Goal: Contribute content: Add original content to the website for others to see

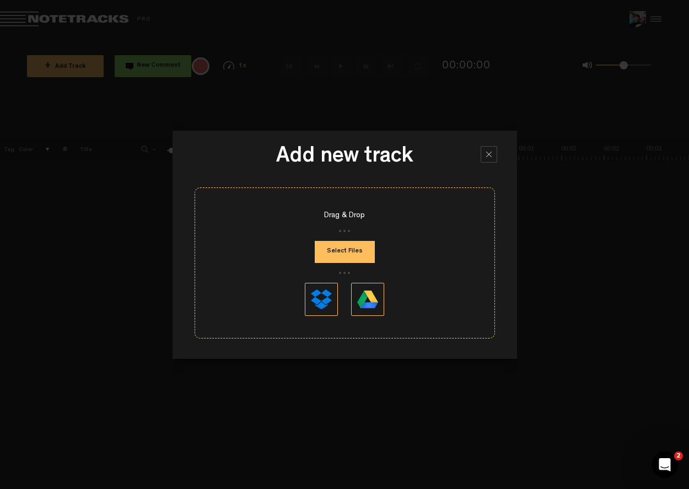
scroll to position [78, 0]
click at [354, 252] on button "Select Files" at bounding box center [345, 252] width 60 height 22
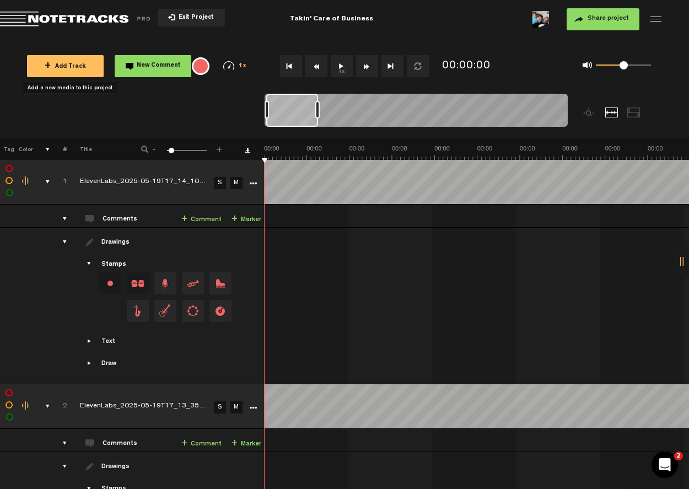
click at [51, 183] on td "1" at bounding box center [58, 182] width 17 height 45
click at [45, 180] on div "comments, stamps & drawings" at bounding box center [43, 182] width 17 height 11
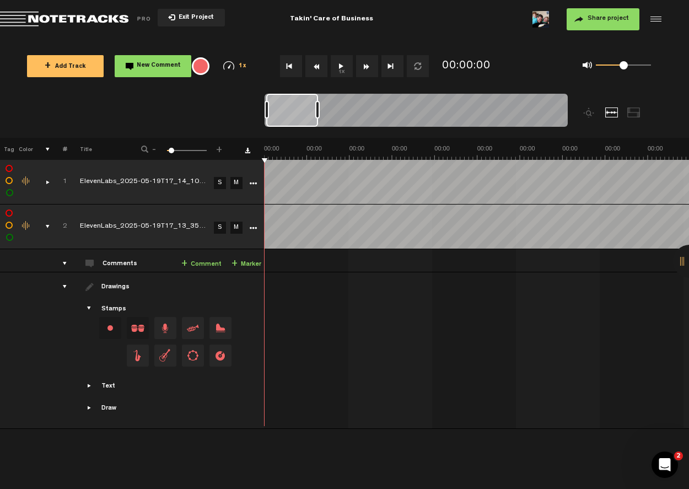
click at [47, 222] on div "comments, stamps & drawings" at bounding box center [43, 226] width 17 height 11
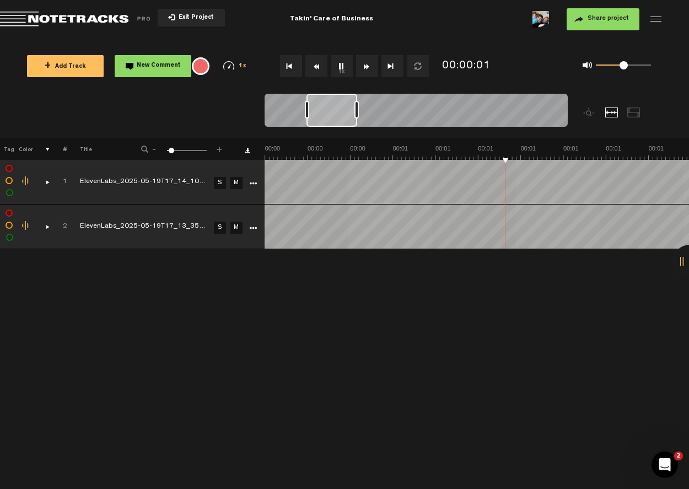
scroll to position [0, 340]
click at [254, 186] on icon "More" at bounding box center [253, 184] width 8 height 8
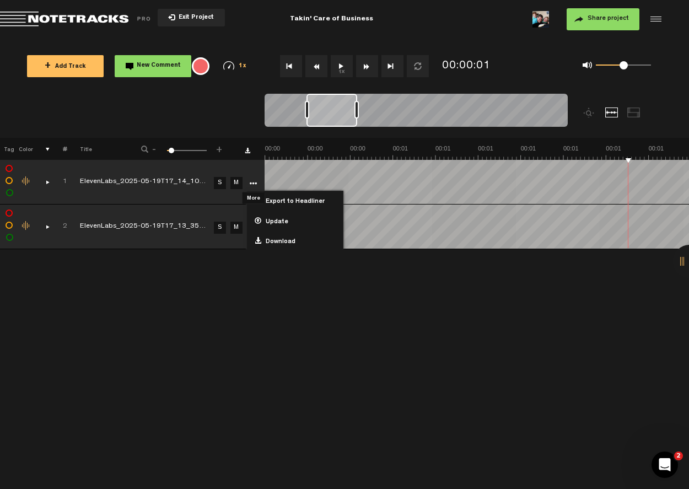
click at [252, 183] on icon "More" at bounding box center [253, 184] width 8 height 8
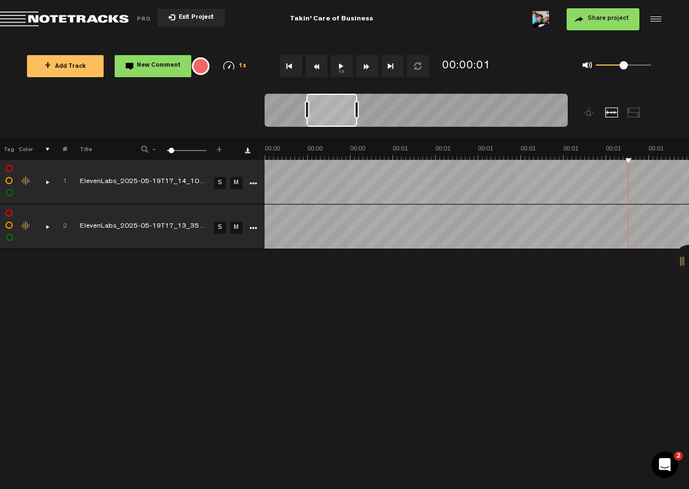
click at [245, 227] on td at bounding box center [252, 227] width 17 height 45
click at [251, 227] on icon "More" at bounding box center [253, 229] width 8 height 8
click at [76, 268] on div "+ New drawing Tag Color # Title - 1 100 6 + 1 completed ElevenLabs_2025-05-19T1…" at bounding box center [344, 313] width 689 height 351
click at [9, 226] on label at bounding box center [9, 226] width 0 height 0
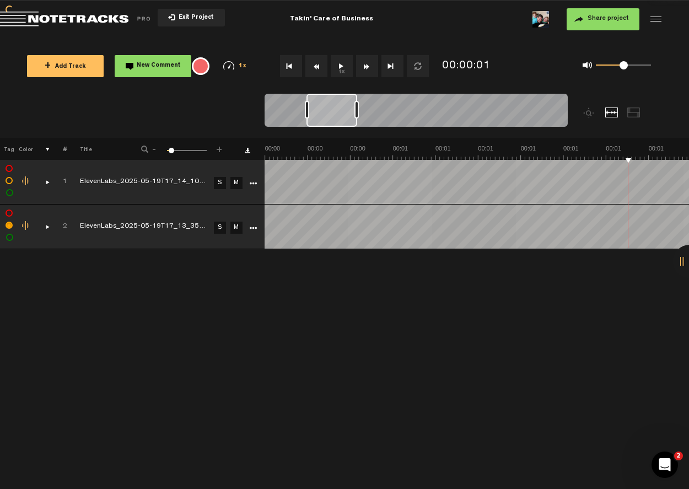
click at [9, 226] on label at bounding box center [9, 226] width 0 height 0
checkbox input "false"
click at [9, 213] on label at bounding box center [9, 213] width 0 height 0
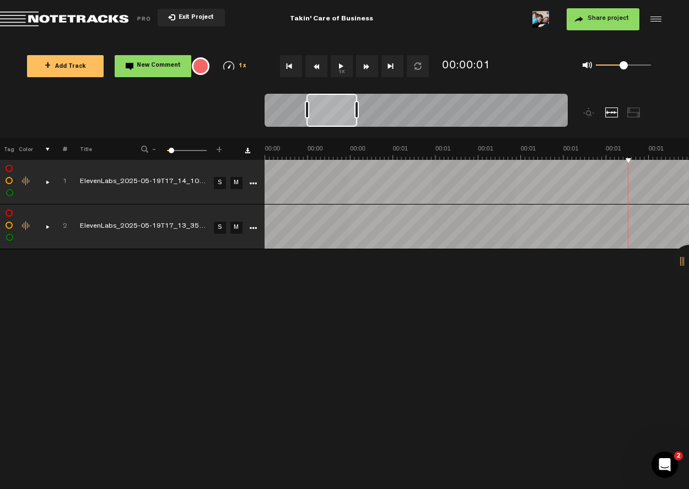
checkbox input "true"
click at [9, 226] on label at bounding box center [9, 226] width 0 height 0
checkbox input "true"
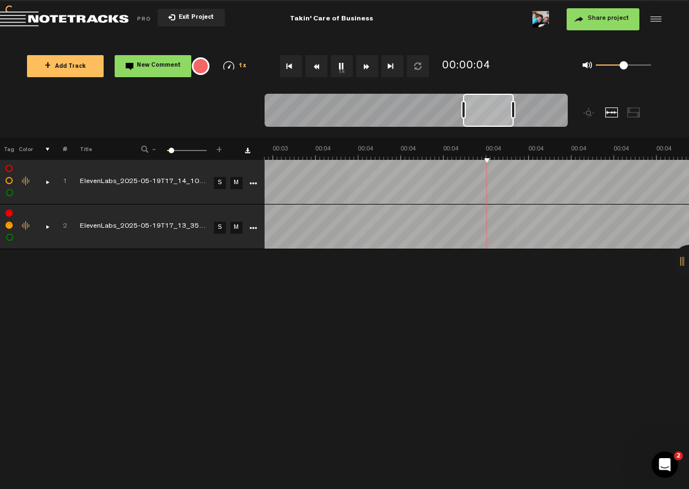
click at [10, 238] on label at bounding box center [10, 238] width 0 height 0
checkbox input "false"
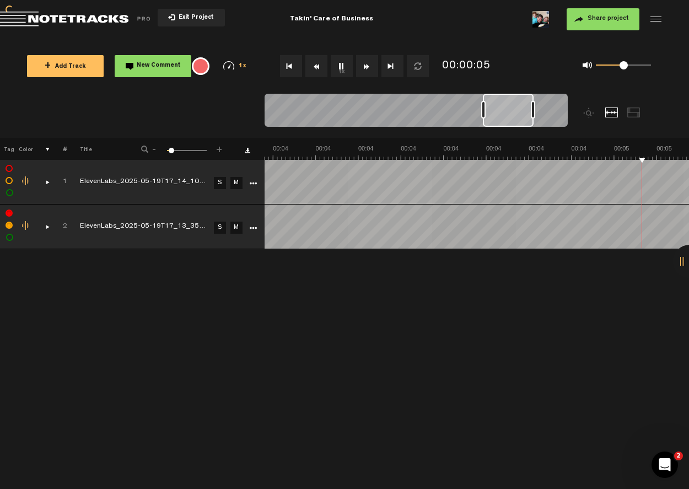
scroll to position [0, 2211]
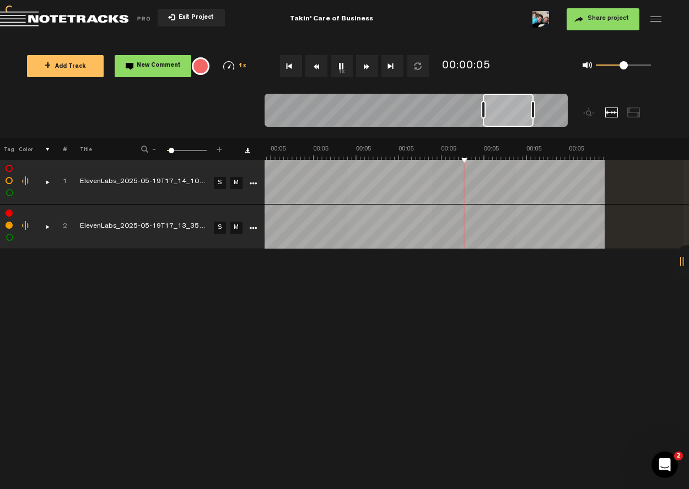
click at [9, 226] on label at bounding box center [9, 226] width 0 height 0
checkbox input "false"
click at [9, 213] on label at bounding box center [9, 213] width 0 height 0
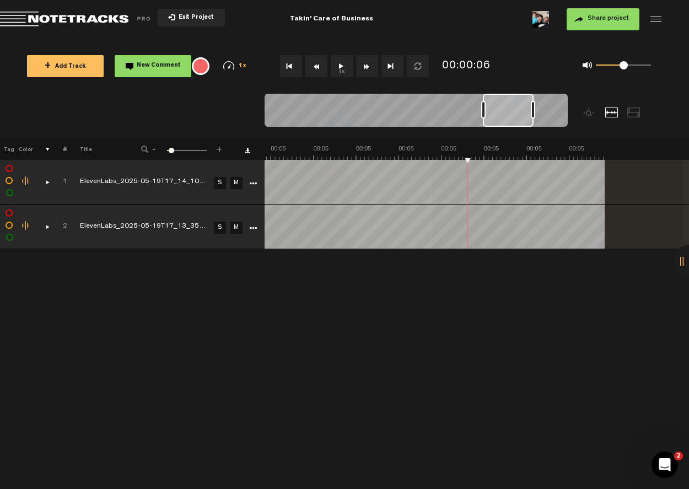
click at [28, 181] on div "Change the color of the waveform" at bounding box center [26, 182] width 17 height 10
checkbox input "false"
click at [28, 181] on div "Change the color of the waveform" at bounding box center [26, 182] width 17 height 10
click at [48, 182] on div "comments, stamps & drawings" at bounding box center [43, 182] width 17 height 11
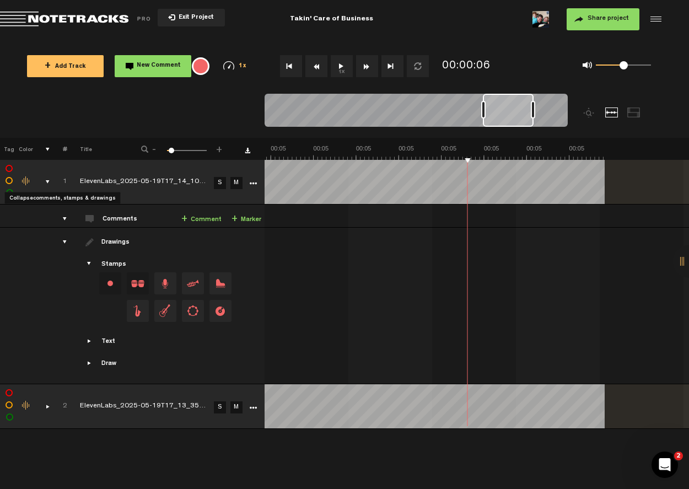
click at [48, 181] on div "comments, stamps & drawings" at bounding box center [43, 182] width 17 height 11
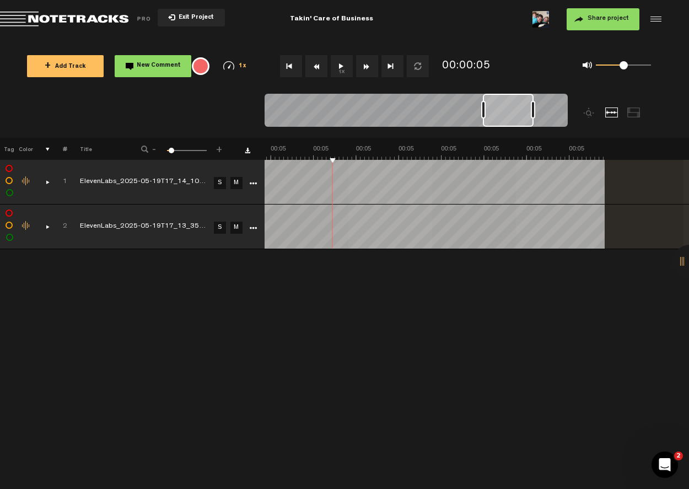
click at [164, 69] on button "New Comment" at bounding box center [153, 66] width 77 height 22
click at [162, 73] on button "New Comment" at bounding box center [153, 66] width 77 height 22
click at [385, 259] on div "+ New drawing Tag Color # Title - 1 100 6 + 1 completed ElevenLabs_2025-05-19T1…" at bounding box center [344, 313] width 689 height 351
click at [334, 192] on div at bounding box center [334, 182] width 1 height 44
click at [45, 181] on div "comments, stamps & drawings" at bounding box center [43, 182] width 17 height 11
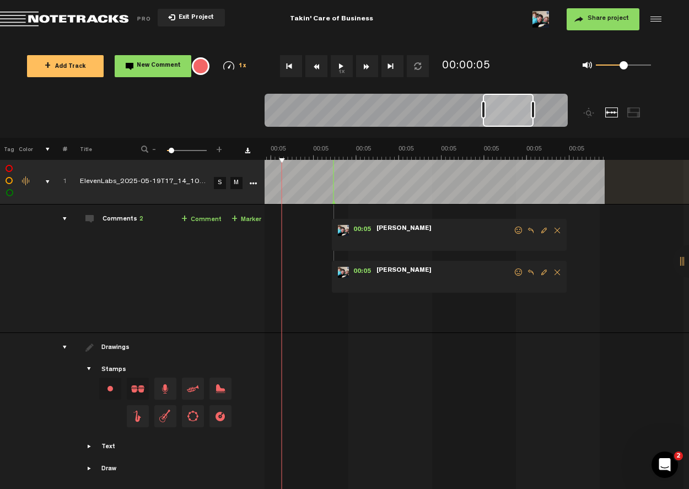
click at [384, 268] on span "[PERSON_NAME]" at bounding box center [404, 271] width 57 height 8
click at [554, 274] on span "Delete comment" at bounding box center [557, 273] width 13 height 8
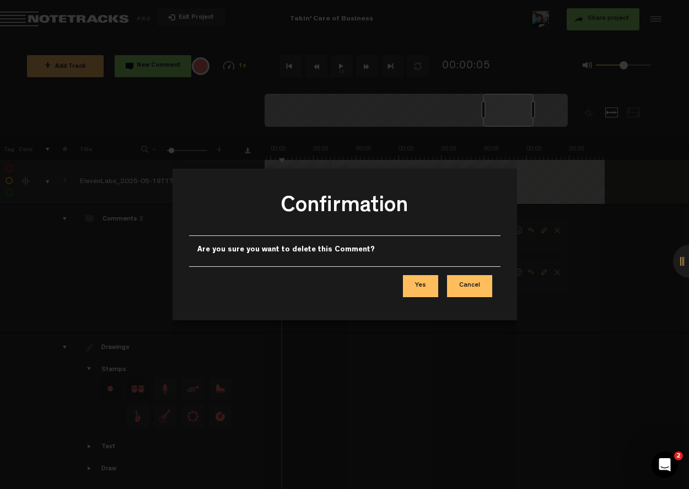
click at [423, 285] on button "Yes" at bounding box center [420, 286] width 35 height 22
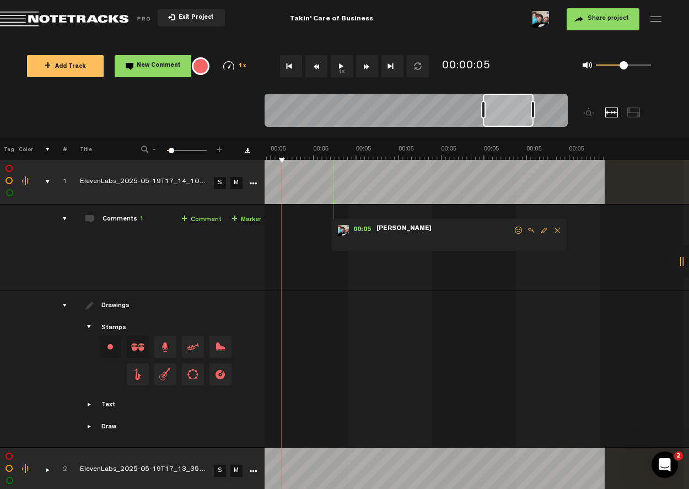
click at [384, 233] on form at bounding box center [445, 235] width 138 height 21
click at [389, 227] on span "[PERSON_NAME]" at bounding box center [404, 229] width 57 height 8
click at [542, 232] on span "Edit comment" at bounding box center [544, 231] width 13 height 8
type textarea "Stuff goes here"
click at [506, 260] on icon "comment" at bounding box center [496, 260] width 43 height 11
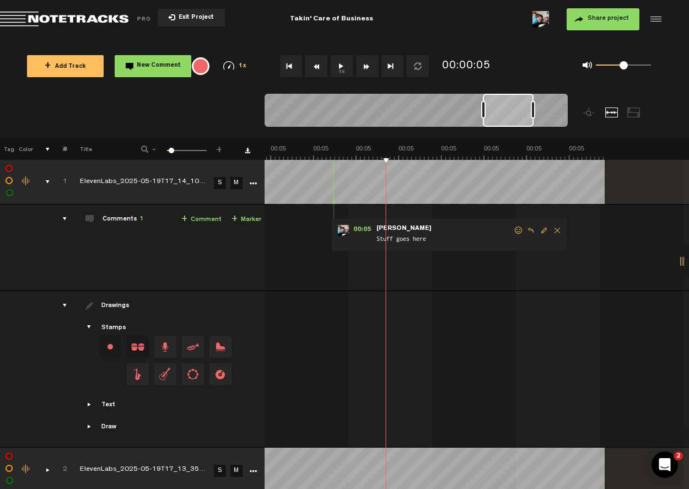
click at [130, 67] on button "New Comment" at bounding box center [153, 66] width 77 height 22
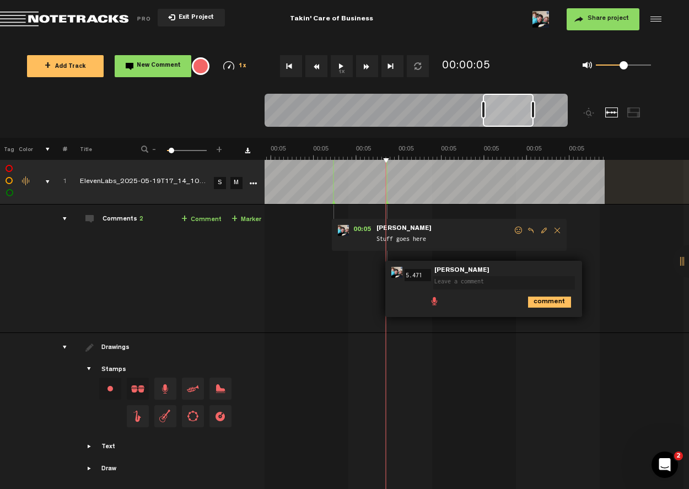
click at [92, 346] on span at bounding box center [89, 347] width 9 height 9
drag, startPoint x: 371, startPoint y: 361, endPoint x: 361, endPoint y: 365, distance: 10.7
drag, startPoint x: 121, startPoint y: 347, endPoint x: 119, endPoint y: 354, distance: 6.8
click at [121, 347] on div "Drawings" at bounding box center [116, 348] width 30 height 9
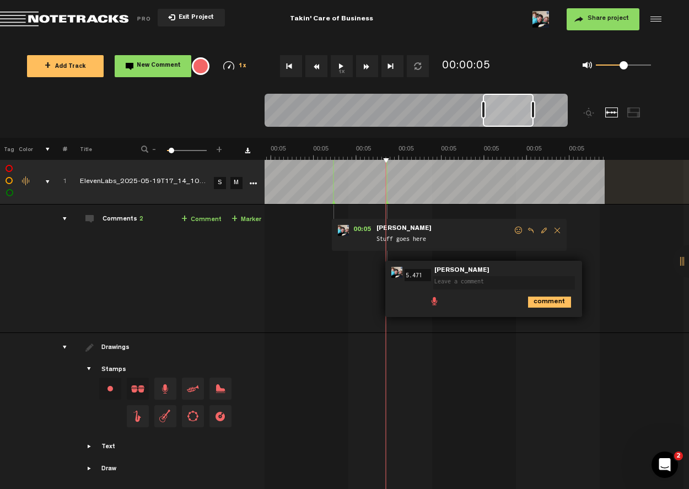
click at [106, 388] on div "Change stamp color.To change the color of an existing stamp, select the stamp o…" at bounding box center [110, 389] width 22 height 22
click at [141, 387] on span "Drag and drop a stamp" at bounding box center [138, 389] width 22 height 22
click at [164, 391] on span "Drag and drop a stamp" at bounding box center [165, 389] width 22 height 22
click at [141, 388] on span "Drag and drop a stamp" at bounding box center [138, 389] width 22 height 22
drag, startPoint x: 153, startPoint y: 388, endPoint x: 408, endPoint y: 330, distance: 260.7
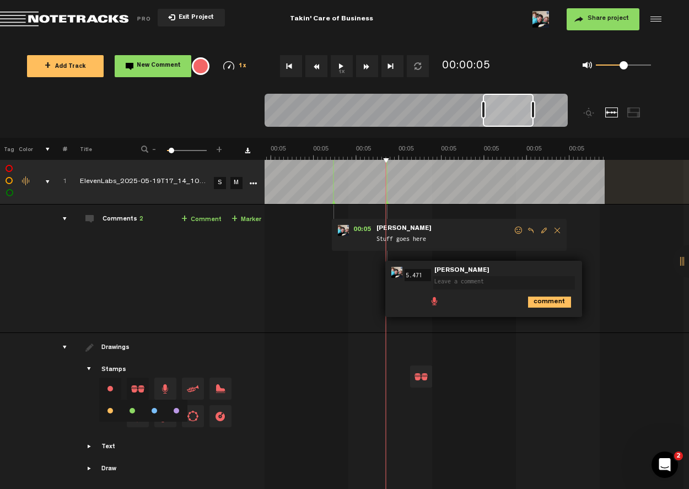
click at [407, 329] on tbody "1 completed ElevenLabs_2025-05-19T17_14_10_Rachel_pre_sp100_s50_sb75_se0_b_m2 S…" at bounding box center [345, 325] width 690 height 330
drag, startPoint x: 421, startPoint y: 365, endPoint x: 390, endPoint y: 366, distance: 31.5
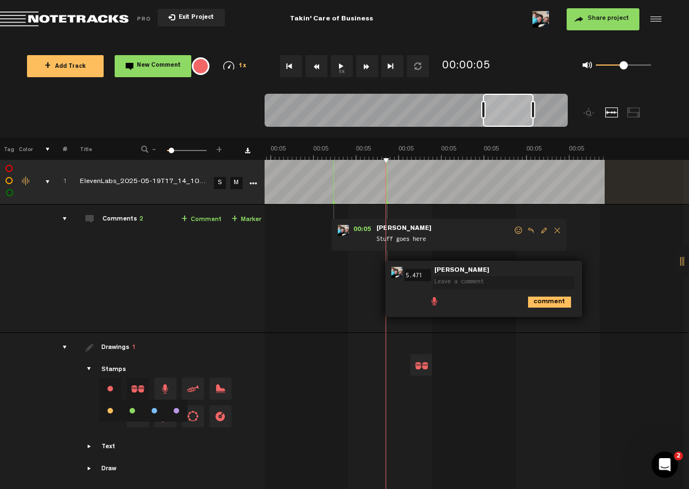
drag, startPoint x: 427, startPoint y: 362, endPoint x: 440, endPoint y: 370, distance: 14.6
drag, startPoint x: 423, startPoint y: 363, endPoint x: 373, endPoint y: 363, distance: 49.6
drag, startPoint x: 415, startPoint y: 366, endPoint x: 453, endPoint y: 364, distance: 37.6
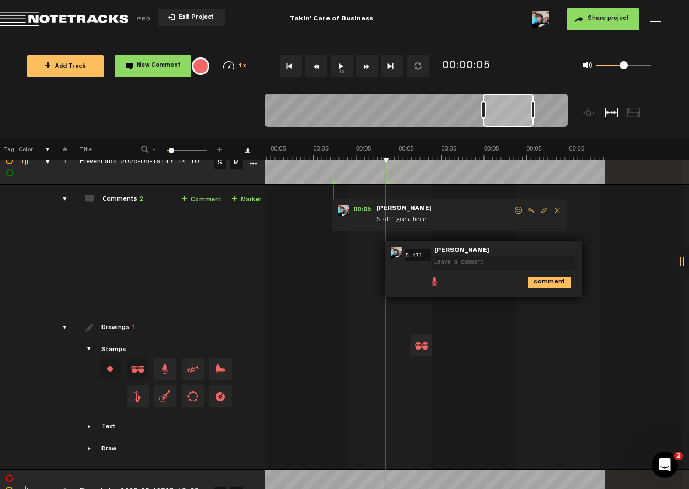
scroll to position [22, 0]
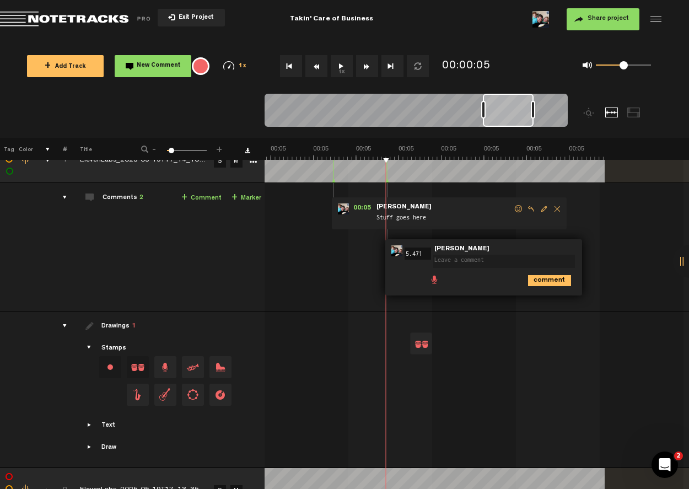
click at [84, 341] on td "Drawings 1 Stamps Text Intro" at bounding box center [165, 390] width 197 height 157
click at [87, 346] on span "Showcase stamps" at bounding box center [89, 348] width 9 height 9
click at [93, 348] on span "Showcase stamps" at bounding box center [89, 348] width 9 height 9
click at [89, 348] on span "Showcase stamps" at bounding box center [89, 348] width 9 height 9
click at [89, 425] on span "Showcase text" at bounding box center [89, 425] width 9 height 9
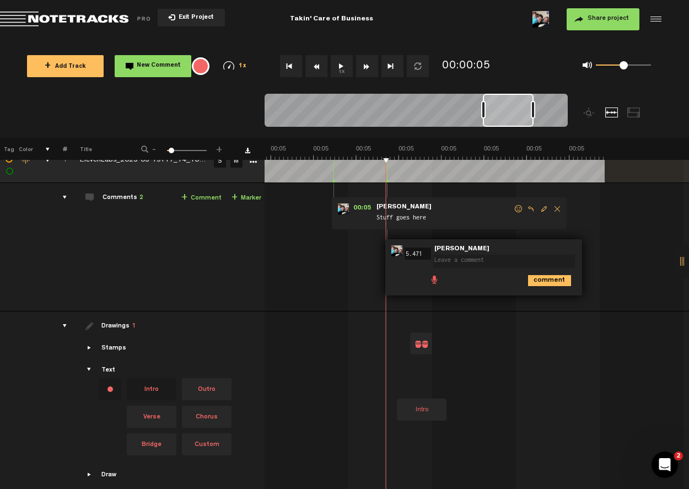
drag, startPoint x: 156, startPoint y: 387, endPoint x: 396, endPoint y: 365, distance: 241.6
click at [396, 365] on tr "Drawings 1 Stamps Text Intro +" at bounding box center [345, 404] width 690 height 184
drag, startPoint x: 409, startPoint y: 342, endPoint x: 466, endPoint y: 343, distance: 56.3
drag, startPoint x: 405, startPoint y: 359, endPoint x: 397, endPoint y: 372, distance: 15.3
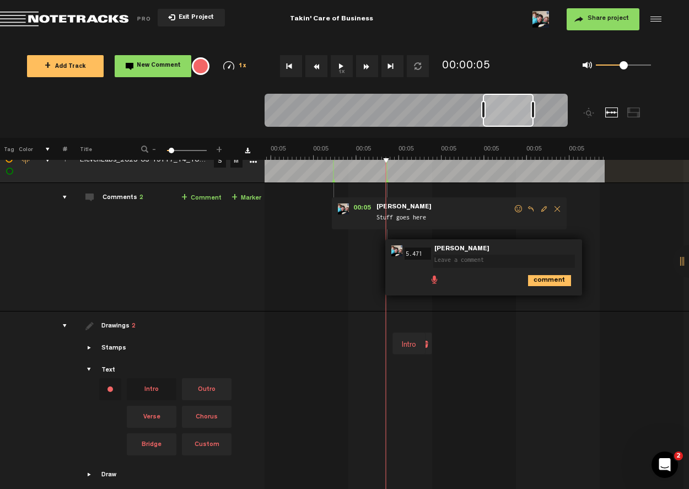
click at [414, 341] on div "Intro" at bounding box center [409, 345] width 23 height 15
click at [427, 341] on div at bounding box center [421, 344] width 22 height 22
click at [403, 344] on div "Intro" at bounding box center [409, 345] width 23 height 15
click at [430, 343] on div at bounding box center [421, 344] width 22 height 22
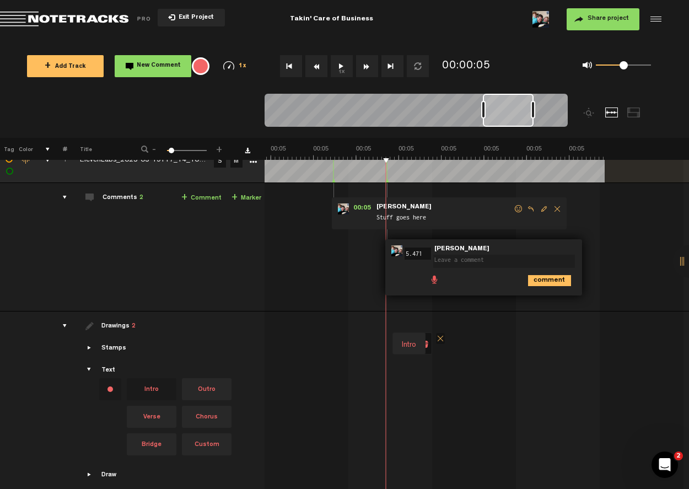
click at [439, 338] on span at bounding box center [440, 338] width 9 height 11
click at [413, 344] on div "Intro" at bounding box center [409, 345] width 23 height 15
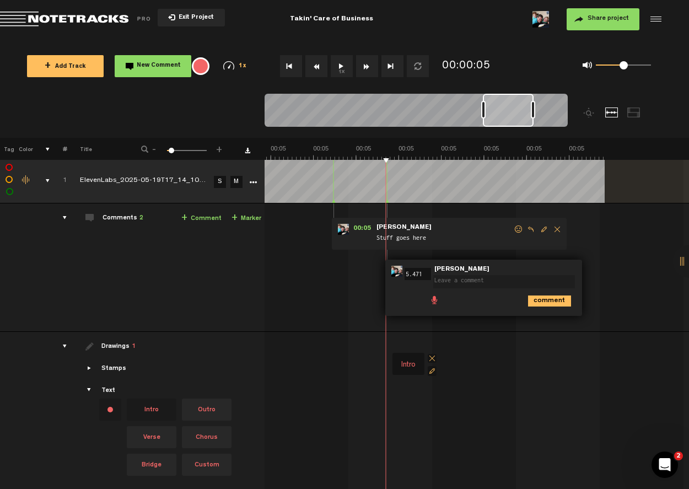
scroll to position [0, 0]
click at [45, 182] on div "comments, stamps & drawings" at bounding box center [43, 182] width 17 height 11
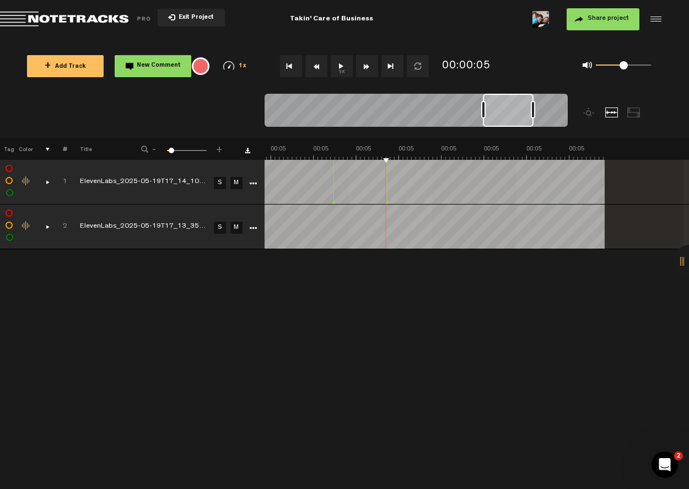
click at [52, 228] on div "Click to change the order number" at bounding box center [60, 227] width 17 height 10
click at [45, 227] on div "comments, stamps & drawings" at bounding box center [43, 226] width 17 height 11
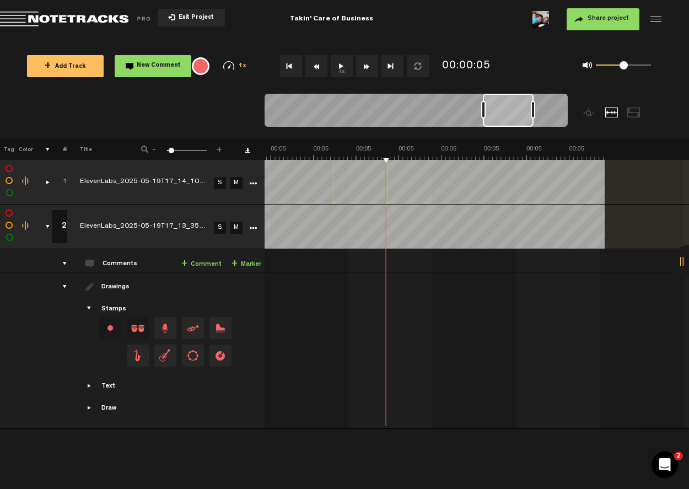
click at [45, 227] on div "comments, stamps & drawings" at bounding box center [43, 226] width 17 height 11
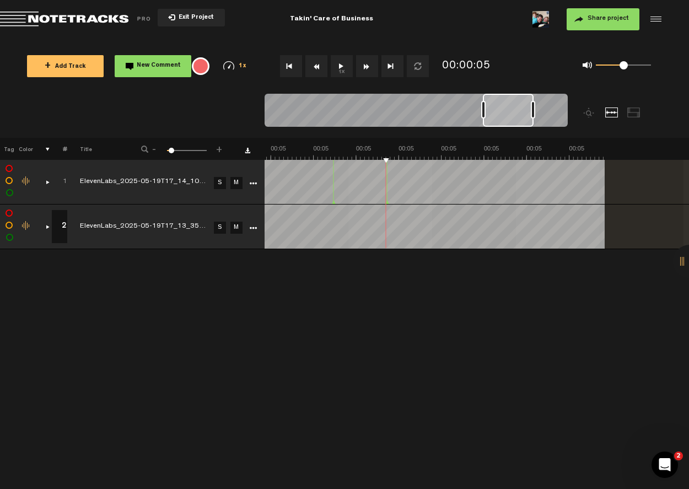
click at [255, 184] on icon "More" at bounding box center [253, 184] width 8 height 8
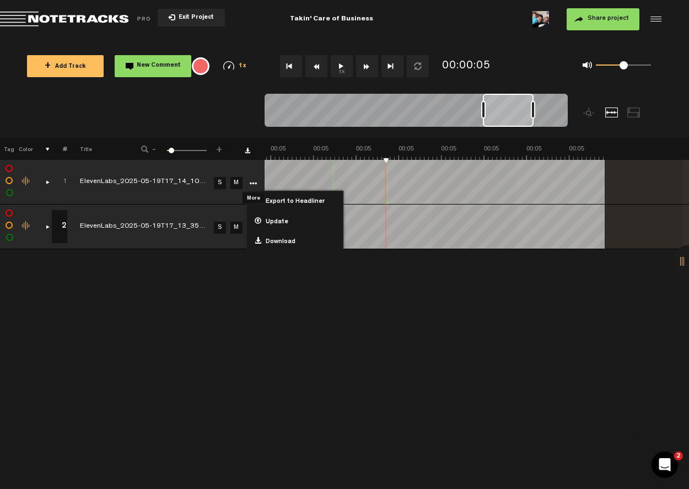
click at [255, 181] on icon "More" at bounding box center [253, 184] width 8 height 8
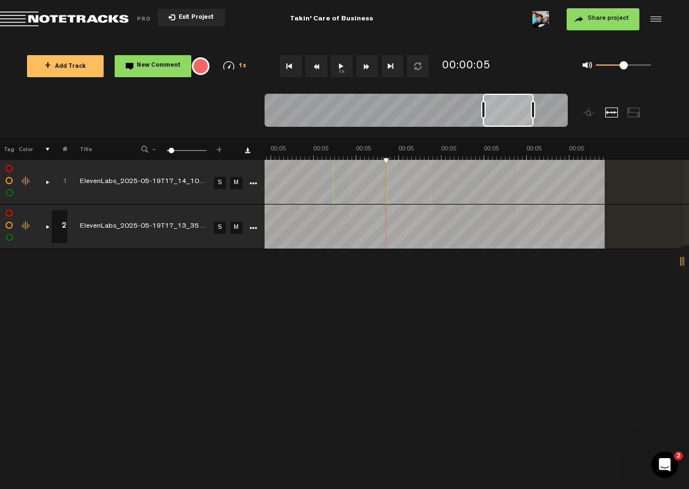
click at [100, 178] on div "Click to edit the title" at bounding box center [151, 182] width 143 height 11
click at [51, 180] on td "1" at bounding box center [58, 182] width 17 height 45
click at [46, 182] on div "comments, stamps & drawings" at bounding box center [43, 182] width 17 height 11
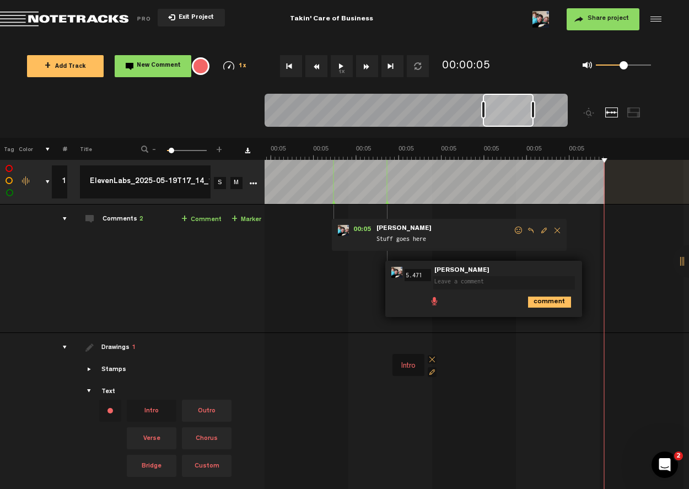
click at [45, 178] on div "comments, stamps & drawings" at bounding box center [43, 182] width 17 height 11
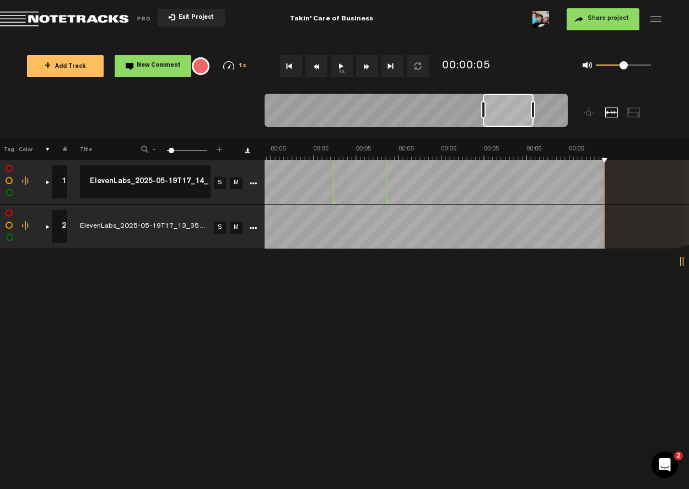
click at [316, 69] on button "Rewind" at bounding box center [317, 66] width 22 height 22
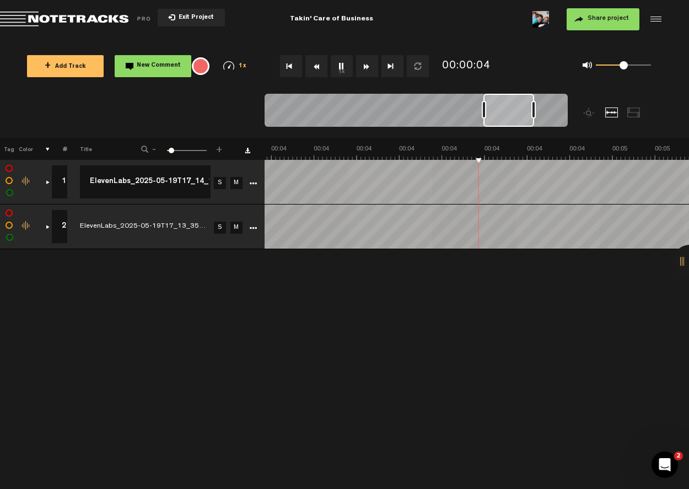
scroll to position [0, 1827]
click at [294, 66] on button "Go to beginning" at bounding box center [291, 66] width 22 height 22
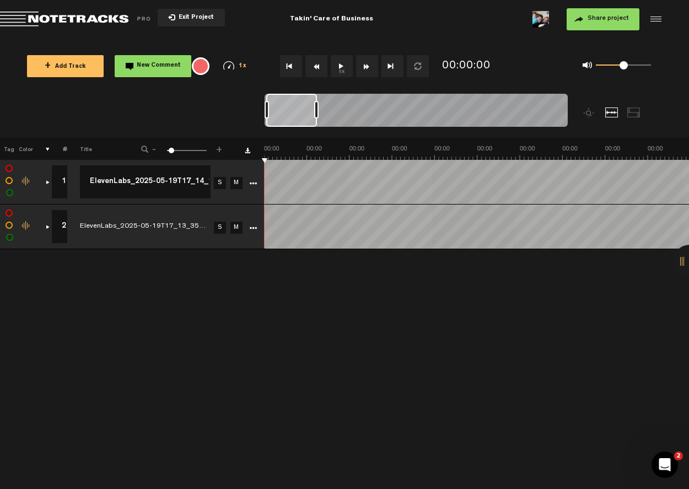
scroll to position [0, 0]
click at [342, 69] on button "1x" at bounding box center [342, 66] width 22 height 22
click at [343, 68] on button "1x" at bounding box center [342, 66] width 22 height 22
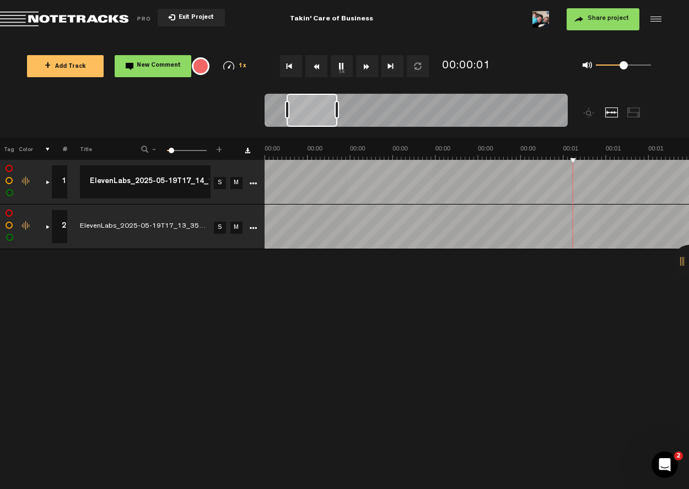
click at [343, 68] on button "1x" at bounding box center [342, 66] width 22 height 22
drag, startPoint x: 624, startPoint y: 63, endPoint x: 678, endPoint y: 67, distance: 54.2
click at [677, 67] on div "+ Add Track New Comment 1x 0.25x 0.5x 0.75x 1x 1.25x 1.5x 1.75x 2x All emojis 😀…" at bounding box center [344, 66] width 689 height 55
click at [285, 61] on button "Go to beginning" at bounding box center [291, 66] width 22 height 22
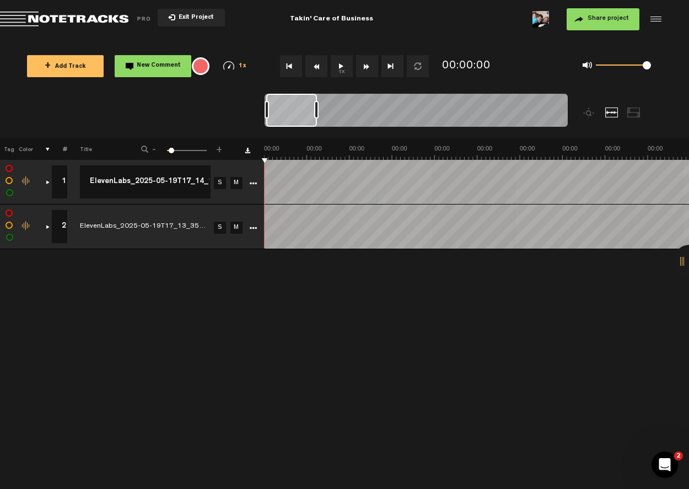
click at [334, 63] on button "1x" at bounding box center [342, 66] width 22 height 22
click at [341, 67] on button "1x" at bounding box center [342, 66] width 22 height 22
click at [634, 118] on div at bounding box center [454, 116] width 379 height 44
click at [638, 111] on div at bounding box center [634, 113] width 13 height 10
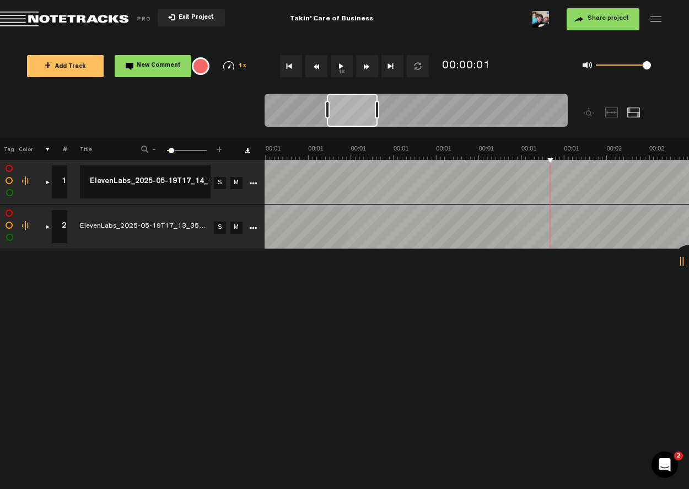
click at [638, 111] on div at bounding box center [634, 113] width 13 height 10
click at [615, 113] on div at bounding box center [612, 113] width 13 height 10
click at [25, 180] on div "Change the color of the waveform" at bounding box center [26, 182] width 17 height 10
click at [54, 131] on nt-zoom-navigation-bar at bounding box center [344, 116] width 689 height 44
click at [47, 183] on div "comments, stamps & drawings" at bounding box center [43, 182] width 17 height 11
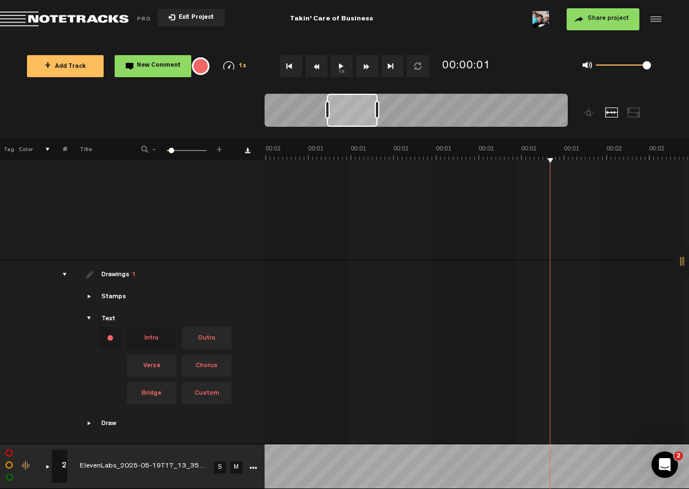
scroll to position [0, 0]
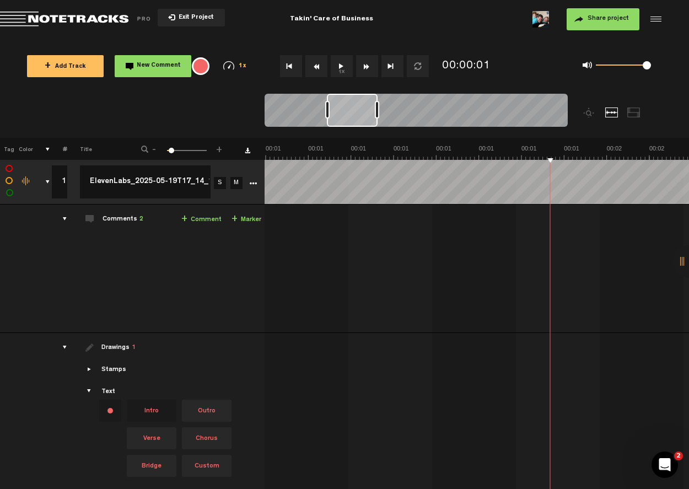
click at [50, 180] on tr "1 1 completed ElevenLabs_2025-05-19T17_14_10_Rachel_pre_sp100_s50_sb75_se0_b_m2…" at bounding box center [345, 182] width 690 height 45
click at [47, 184] on div "comments, stamps & drawings" at bounding box center [43, 182] width 17 height 11
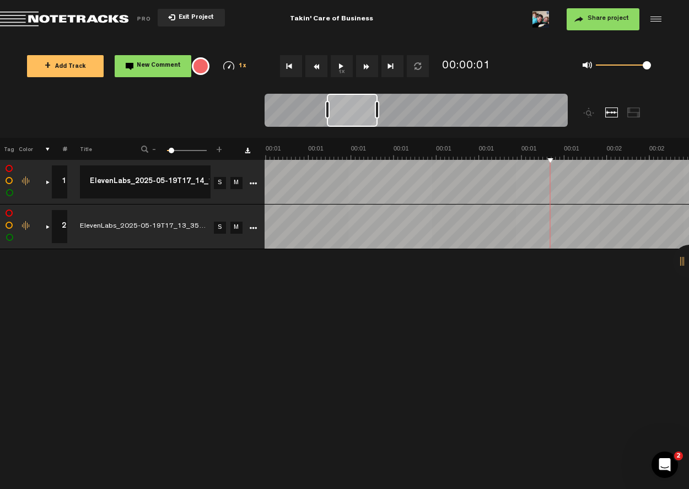
click at [194, 16] on span "Exit Project" at bounding box center [194, 18] width 39 height 6
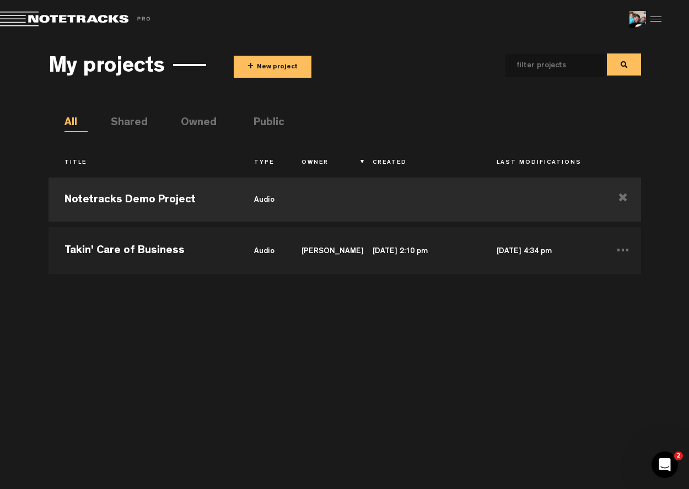
click at [128, 125] on li "Shared" at bounding box center [122, 123] width 23 height 17
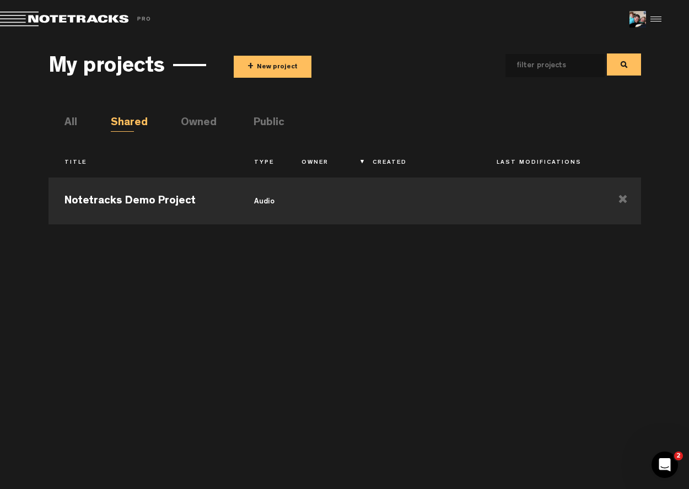
click at [69, 120] on li "All" at bounding box center [76, 123] width 23 height 17
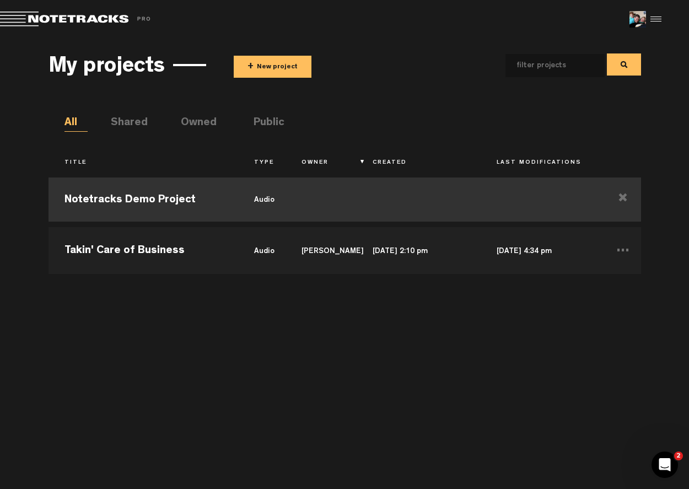
click at [179, 199] on td "Notetracks Demo Project" at bounding box center [144, 200] width 190 height 50
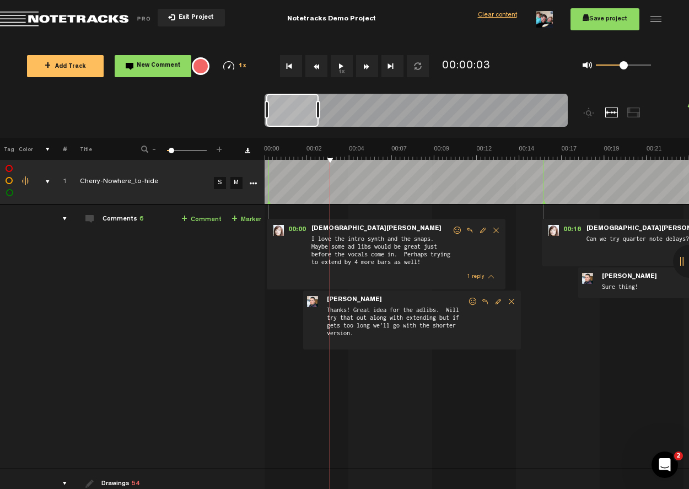
click at [65, 220] on div "comments" at bounding box center [60, 218] width 17 height 11
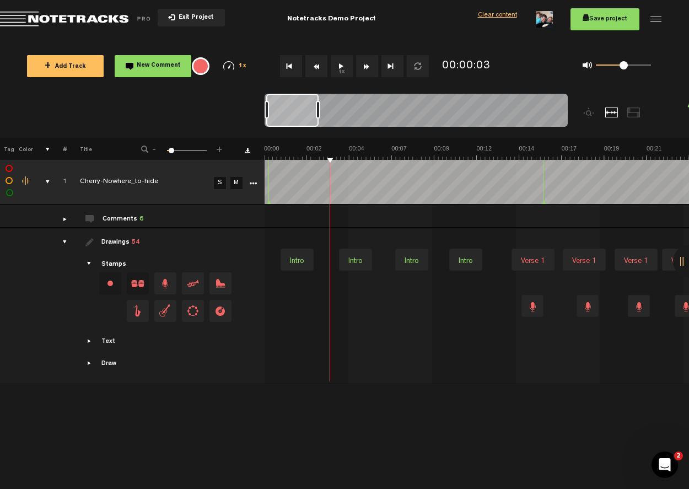
click at [74, 244] on div "Drawings 54" at bounding box center [166, 243] width 192 height 10
click at [89, 261] on span "Showcase stamps" at bounding box center [89, 264] width 9 height 9
click at [82, 263] on div "Stamps" at bounding box center [166, 292] width 192 height 65
click at [88, 261] on span "Showcase stamps" at bounding box center [89, 264] width 9 height 9
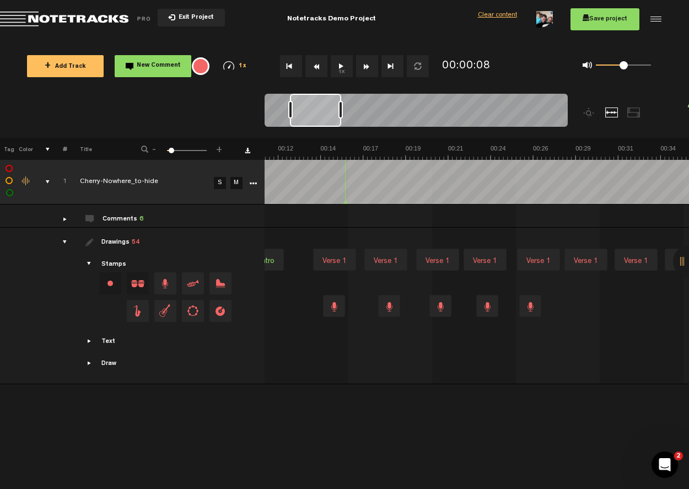
scroll to position [0, 104]
